Goal: Task Accomplishment & Management: Use online tool/utility

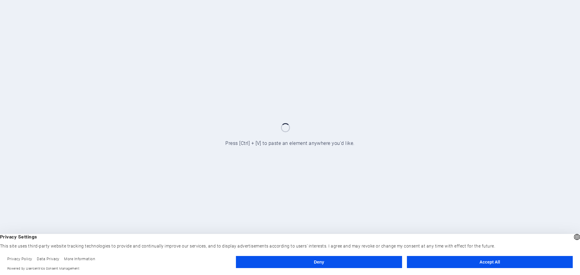
click at [475, 264] on button "Accept All" at bounding box center [490, 262] width 166 height 12
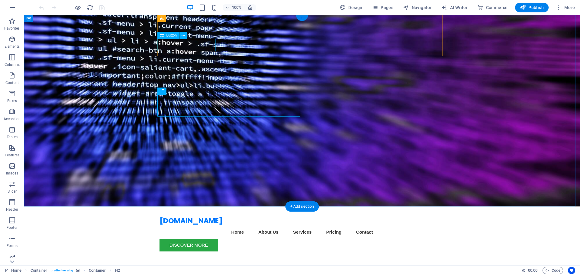
click at [216, 239] on div "Discover More" at bounding box center [302, 245] width 285 height 12
click at [183, 37] on icon at bounding box center [183, 35] width 3 height 6
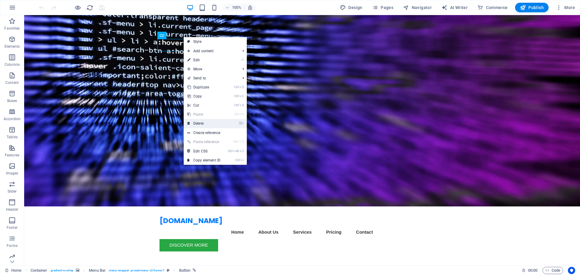
click at [211, 124] on link "⌦ Delete" at bounding box center [204, 123] width 41 height 9
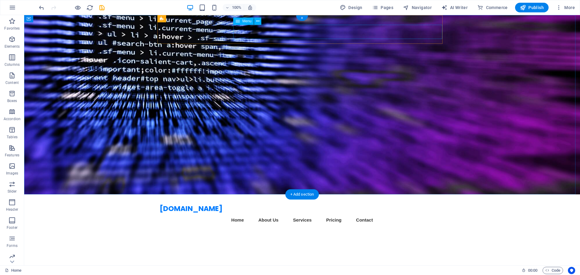
click at [408, 213] on nav "Home About Us Services Pricing Contact" at bounding box center [302, 220] width 285 height 14
click at [260, 20] on button at bounding box center [257, 21] width 7 height 7
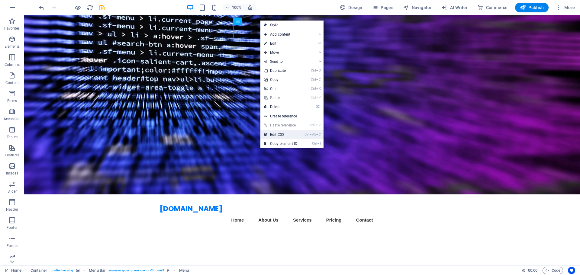
click at [286, 138] on link "Ctrl Alt C Edit CSS" at bounding box center [281, 134] width 41 height 9
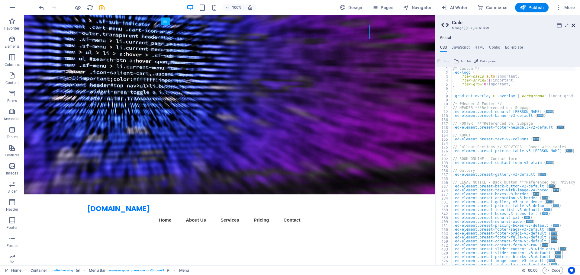
click at [573, 25] on icon at bounding box center [574, 25] width 4 height 5
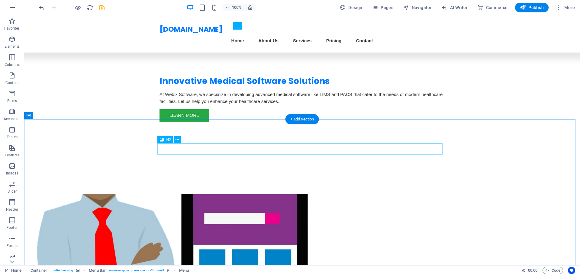
scroll to position [121, 0]
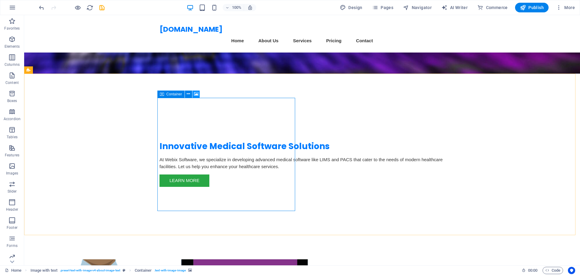
click at [196, 94] on icon at bounding box center [196, 94] width 5 height 6
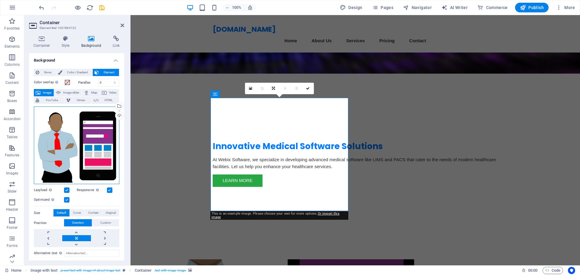
click at [75, 131] on div "Drag files here, click to choose files or select files from Files or our free s…" at bounding box center [77, 146] width 86 height 78
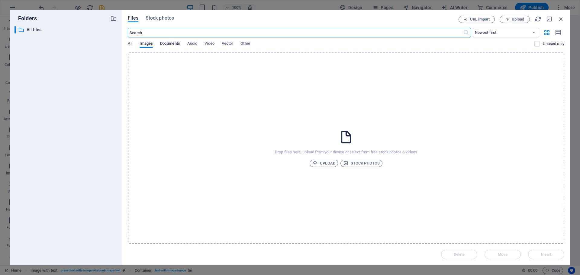
click at [171, 45] on span "Documents" at bounding box center [170, 44] width 20 height 8
click at [125, 44] on div "Files Stock photos URL import Upload ​ Newest first Oldest first Name (A-Z) Nam…" at bounding box center [346, 138] width 449 height 256
click at [129, 44] on span "All" at bounding box center [130, 44] width 5 height 8
click at [167, 18] on span "Stock photos" at bounding box center [160, 18] width 28 height 7
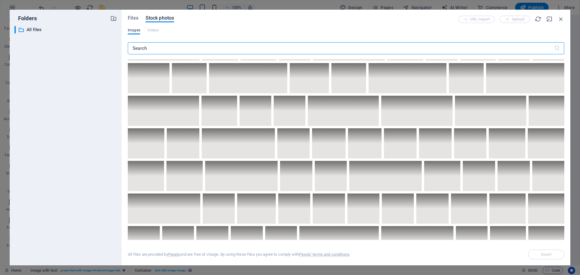
scroll to position [574, 0]
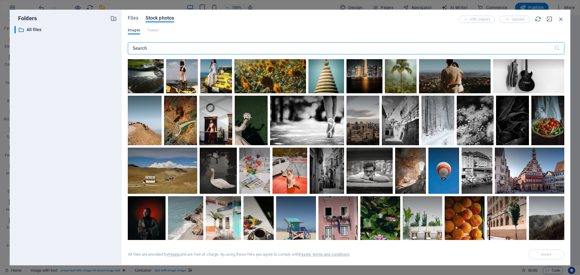
click at [155, 48] on input "text" at bounding box center [341, 48] width 427 height 12
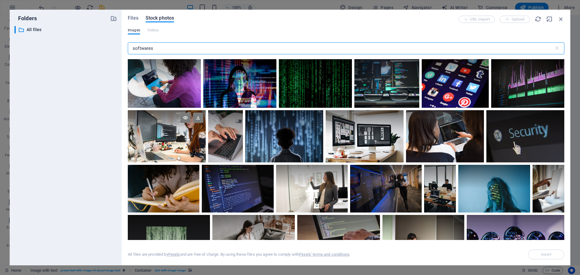
type input "softwares"
click at [173, 140] on div at bounding box center [167, 136] width 78 height 52
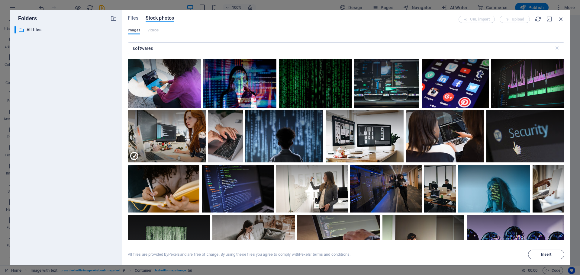
click at [542, 257] on button "Insert" at bounding box center [546, 255] width 36 height 10
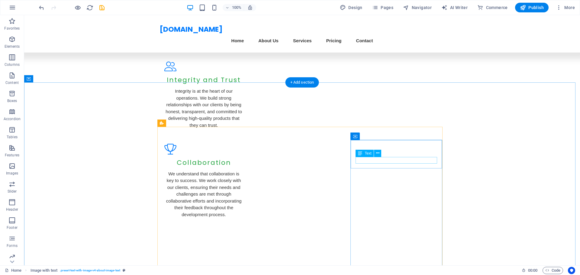
scroll to position [786, 0]
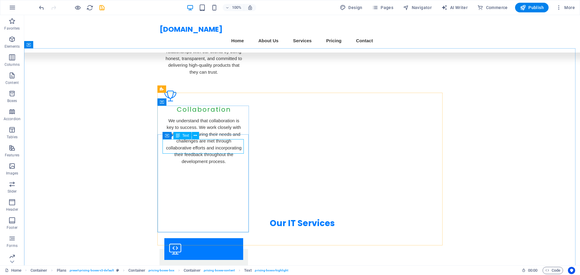
click at [189, 136] on div "Text" at bounding box center [183, 135] width 18 height 7
click at [197, 136] on icon at bounding box center [195, 136] width 3 height 6
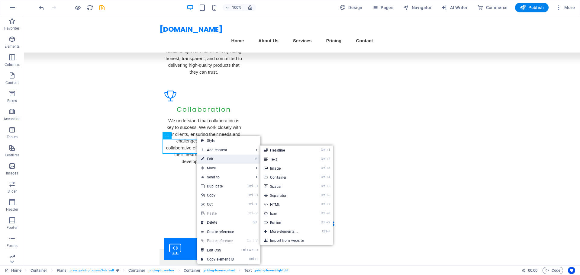
click at [222, 159] on link "⏎ Edit" at bounding box center [217, 159] width 41 height 9
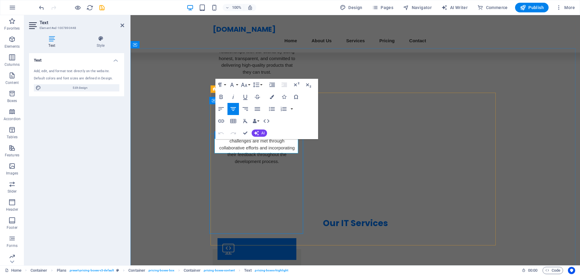
drag, startPoint x: 252, startPoint y: 147, endPoint x: 232, endPoint y: 146, distance: 19.7
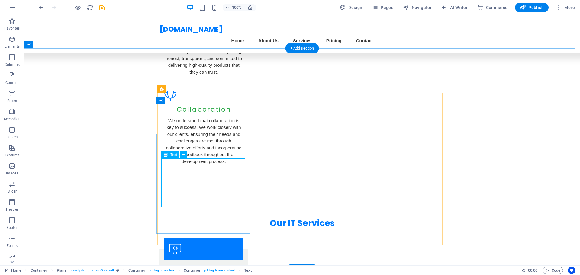
click at [185, 155] on icon at bounding box center [184, 155] width 3 height 6
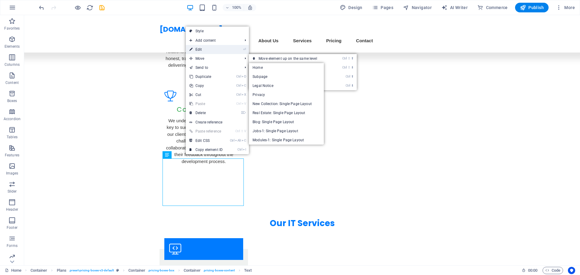
click at [214, 49] on link "⏎ Edit" at bounding box center [206, 49] width 41 height 9
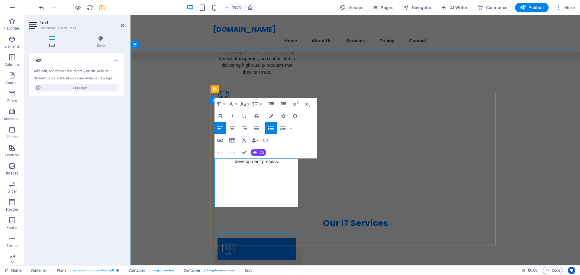
scroll to position [792, 0]
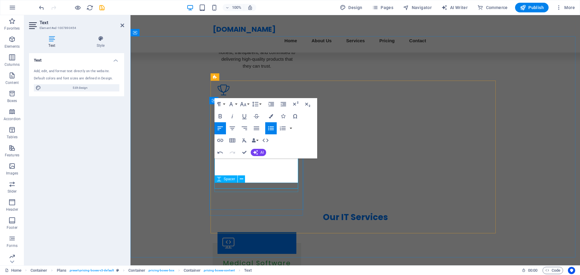
scroll to position [798, 0]
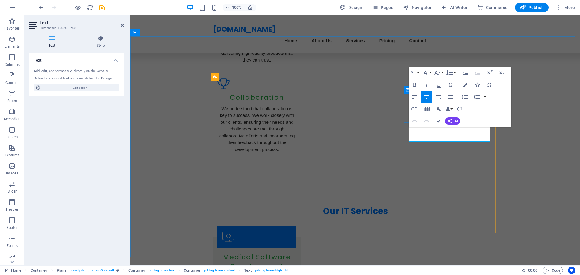
drag, startPoint x: 428, startPoint y: 134, endPoint x: 414, endPoint y: 135, distance: 14.5
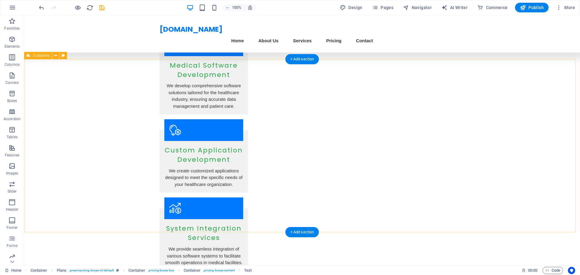
scroll to position [997, 0]
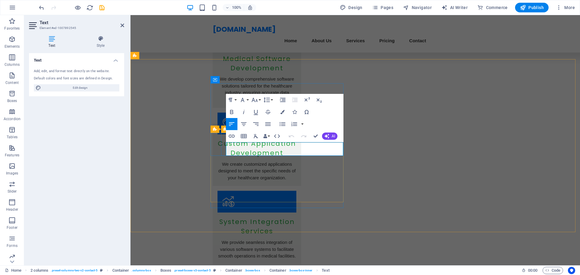
drag, startPoint x: 275, startPoint y: 152, endPoint x: 213, endPoint y: 142, distance: 63.0
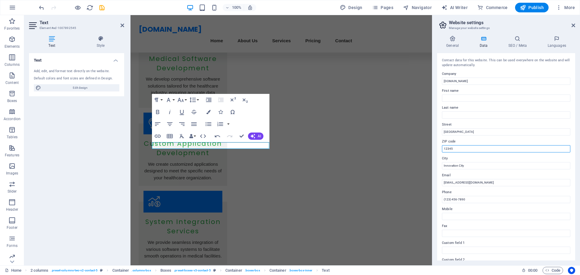
drag, startPoint x: 594, startPoint y: 165, endPoint x: 430, endPoint y: 150, distance: 164.8
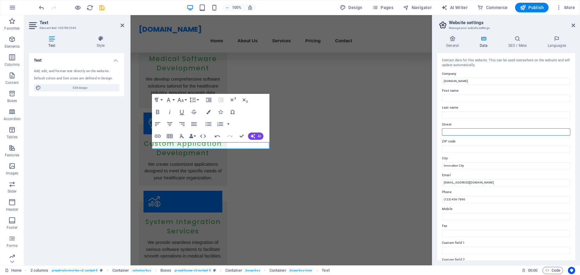
drag, startPoint x: 475, startPoint y: 131, endPoint x: 437, endPoint y: 131, distance: 38.1
click at [437, 131] on div "General Data SEO / Meta Languages Website name [DOMAIN_NAME] Logo Drag files he…" at bounding box center [507, 148] width 148 height 235
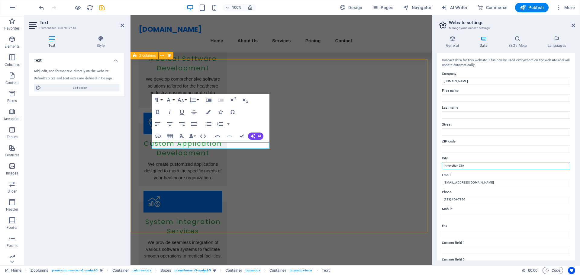
drag, startPoint x: 611, startPoint y: 180, endPoint x: 426, endPoint y: 163, distance: 185.8
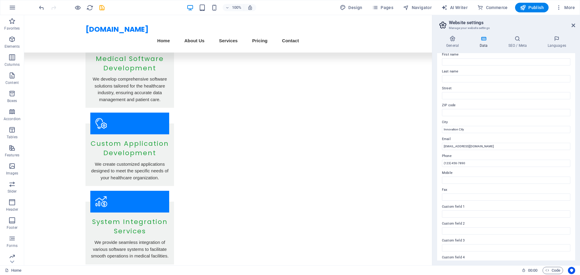
scroll to position [0, 0]
click at [574, 26] on icon at bounding box center [574, 25] width 4 height 5
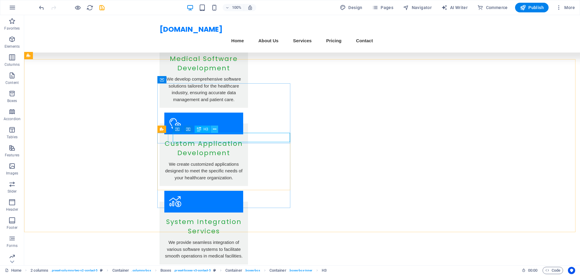
click at [213, 128] on icon at bounding box center [214, 129] width 3 height 6
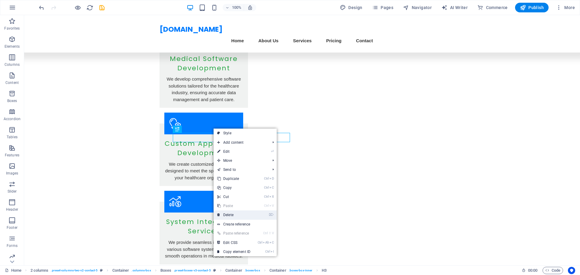
click at [237, 215] on link "⌦ Delete" at bounding box center [234, 215] width 41 height 9
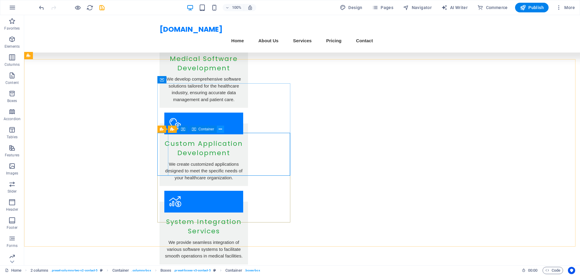
click at [221, 130] on icon at bounding box center [220, 129] width 3 height 6
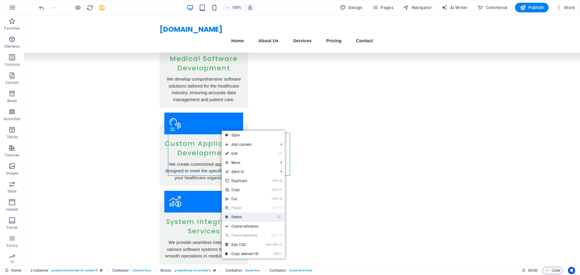
click at [239, 214] on link "⌦ Delete" at bounding box center [242, 217] width 41 height 9
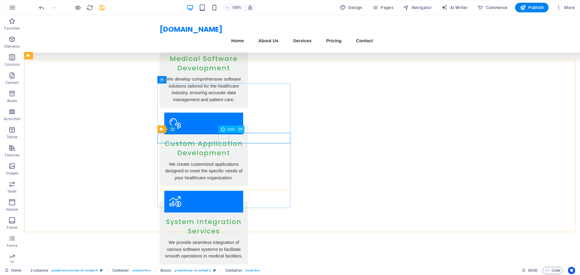
click at [242, 129] on icon at bounding box center [240, 129] width 3 height 6
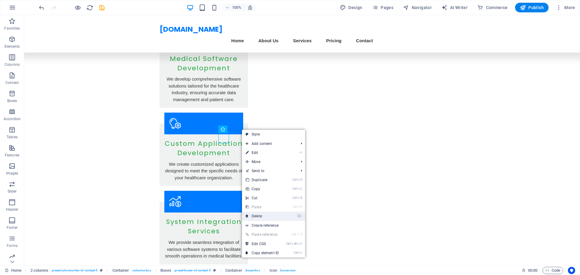
click at [262, 216] on link "⌦ Delete" at bounding box center [262, 216] width 41 height 9
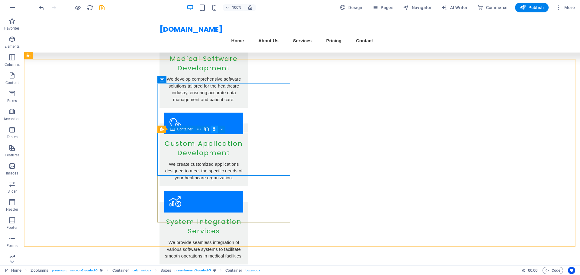
click at [216, 130] on icon at bounding box center [214, 129] width 3 height 6
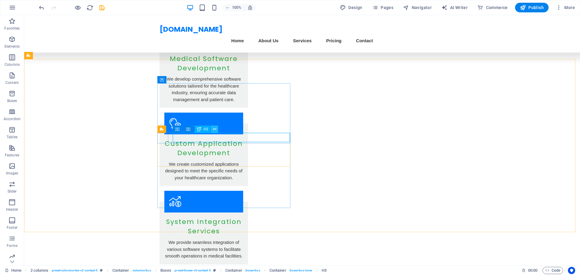
click at [217, 129] on button at bounding box center [214, 129] width 7 height 7
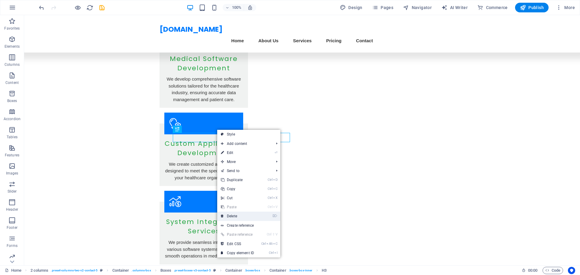
click at [239, 216] on link "⌦ Delete" at bounding box center [237, 216] width 41 height 9
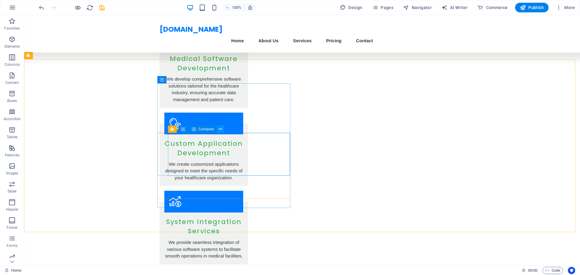
click at [219, 128] on icon at bounding box center [220, 129] width 3 height 6
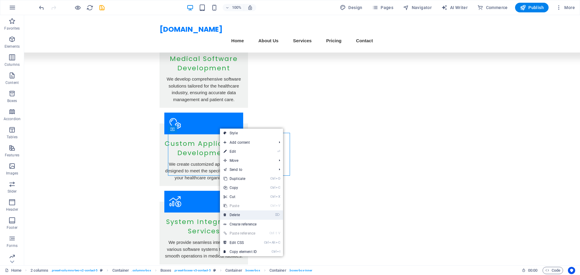
click at [244, 215] on link "⌦ Delete" at bounding box center [240, 215] width 41 height 9
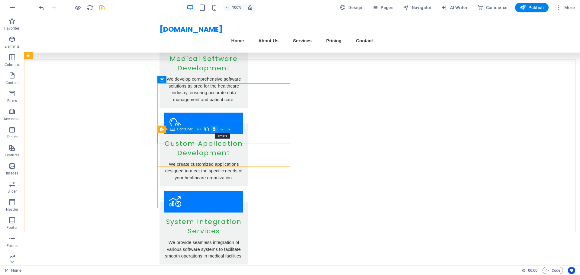
click at [215, 129] on icon at bounding box center [214, 129] width 3 height 6
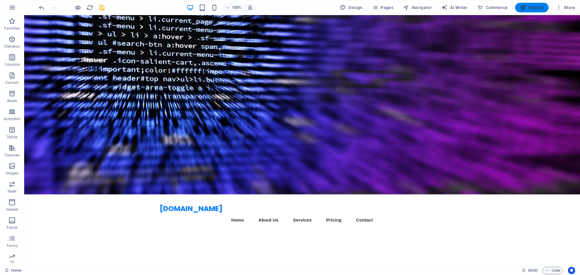
click at [538, 5] on span "Publish" at bounding box center [532, 8] width 24 height 6
checkbox input "false"
